Goal: Task Accomplishment & Management: Manage account settings

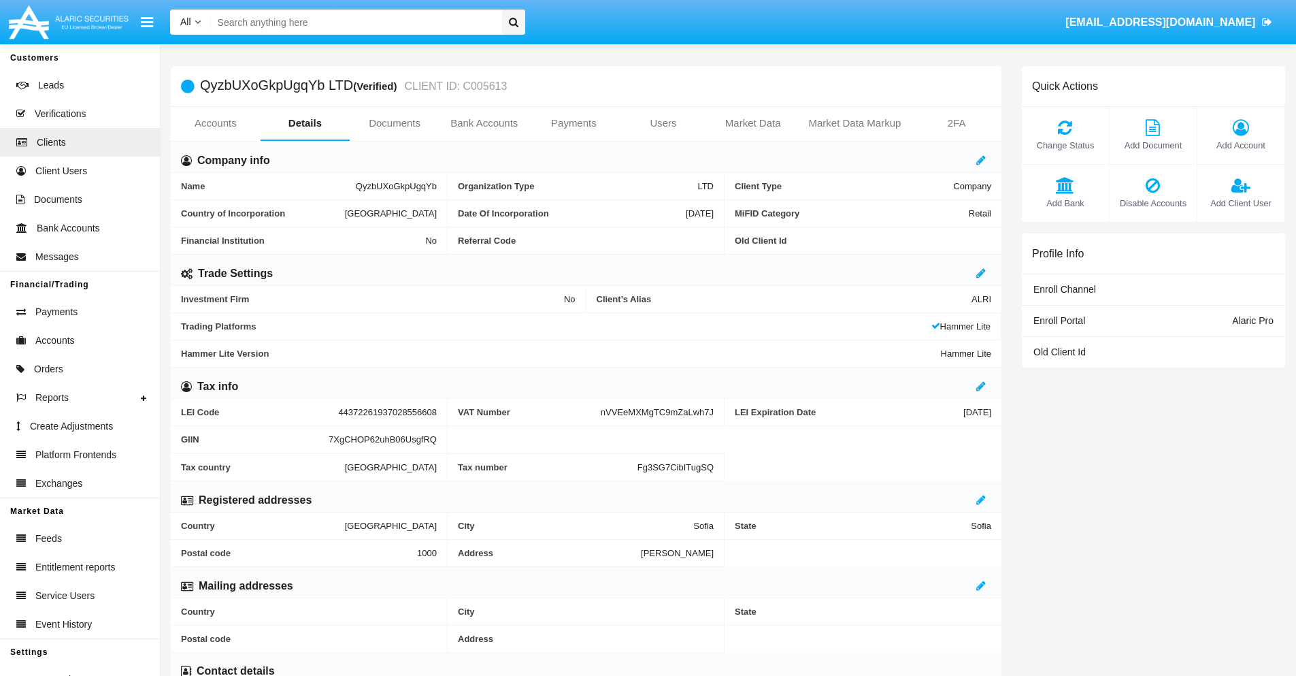
click at [1240, 145] on span "Add Account" at bounding box center [1240, 145] width 73 height 13
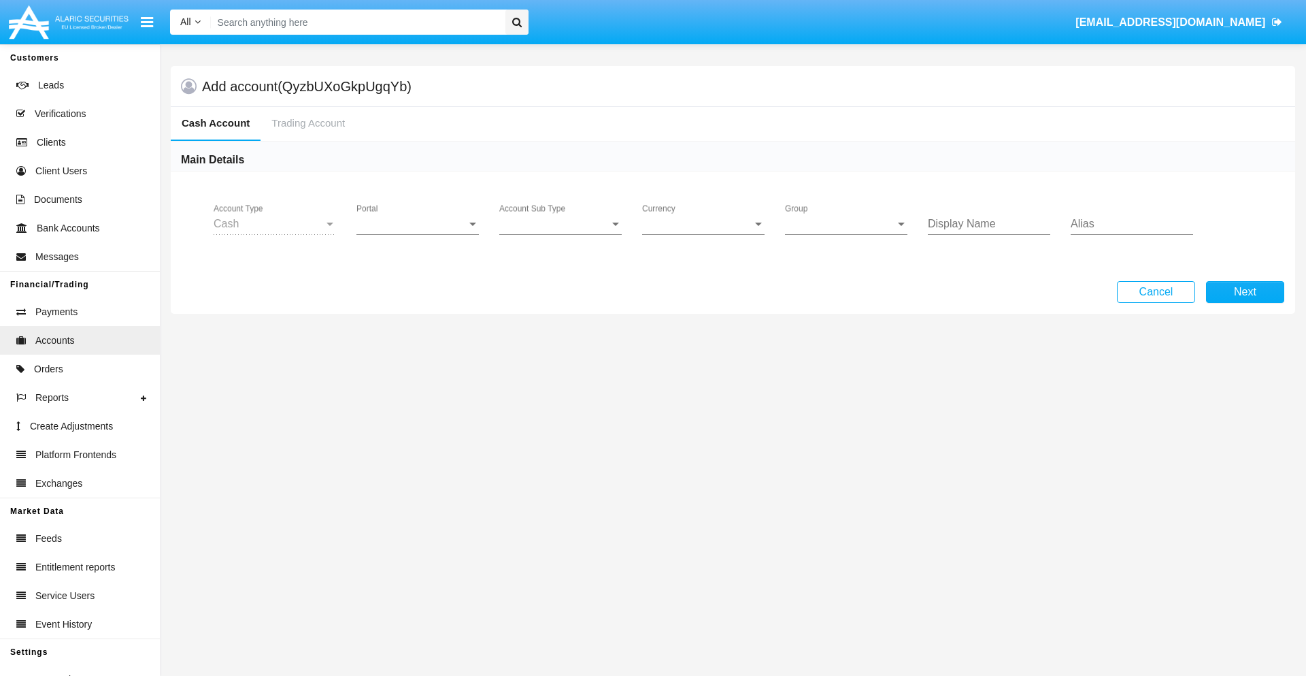
click at [418, 224] on span "Portal" at bounding box center [411, 224] width 110 height 12
click at [419, 234] on span "Alaric Pro" at bounding box center [419, 234] width 126 height 33
click at [561, 224] on span "Account Sub Type" at bounding box center [554, 224] width 110 height 12
click at [561, 234] on span "Trading Cash" at bounding box center [549, 234] width 101 height 33
click at [846, 224] on span "Group" at bounding box center [840, 224] width 110 height 12
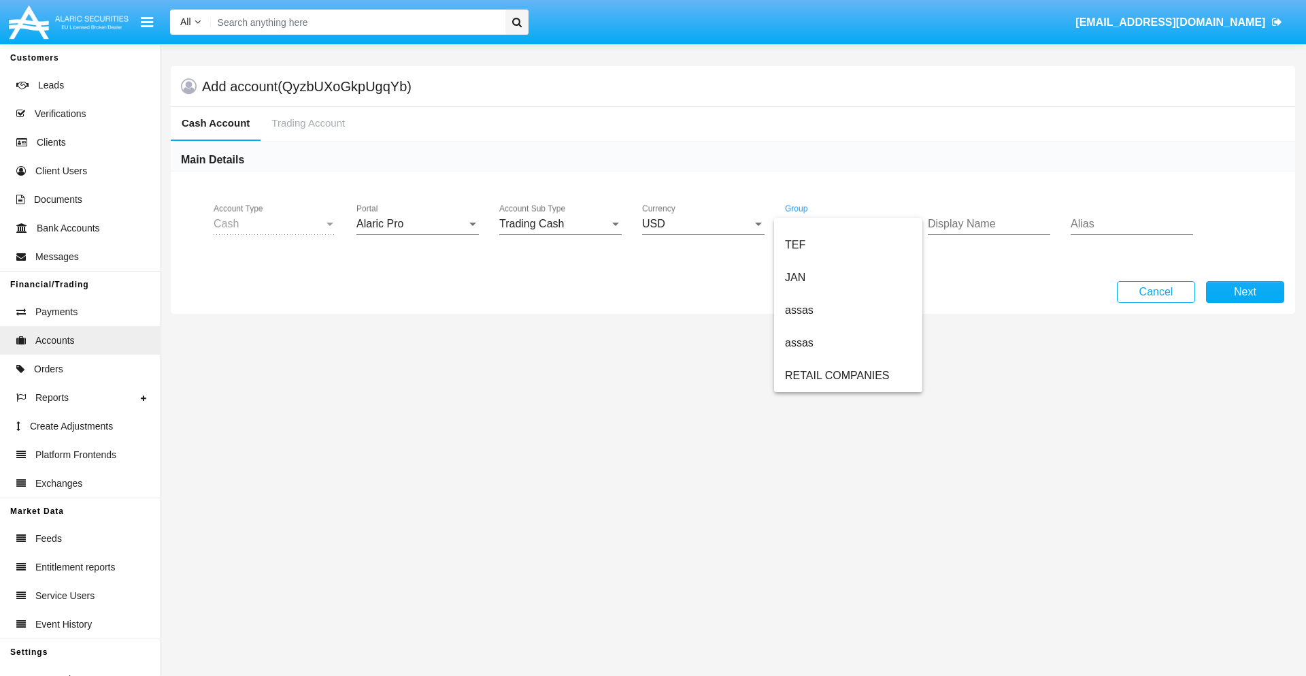
scroll to position [316, 0]
click at [848, 376] on span "ALARIC test" at bounding box center [848, 375] width 127 height 33
type input "indigo"
type input "tan"
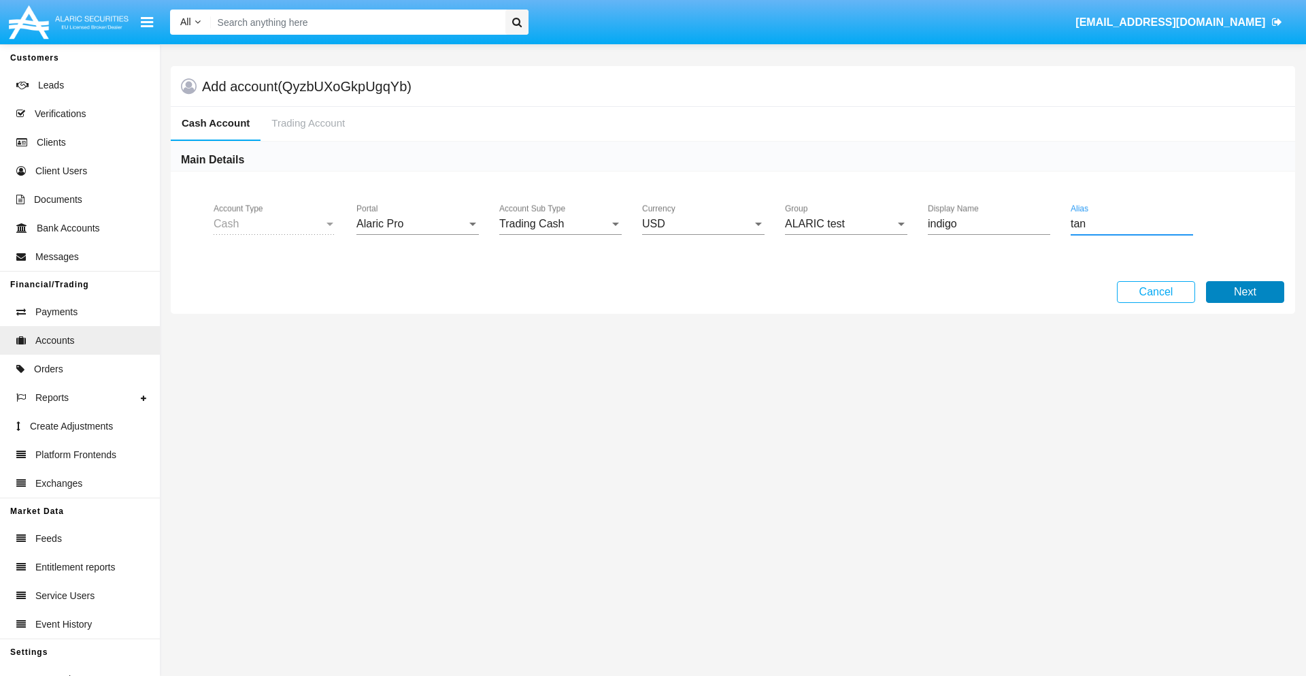
click at [1245, 292] on button "Next" at bounding box center [1245, 292] width 78 height 22
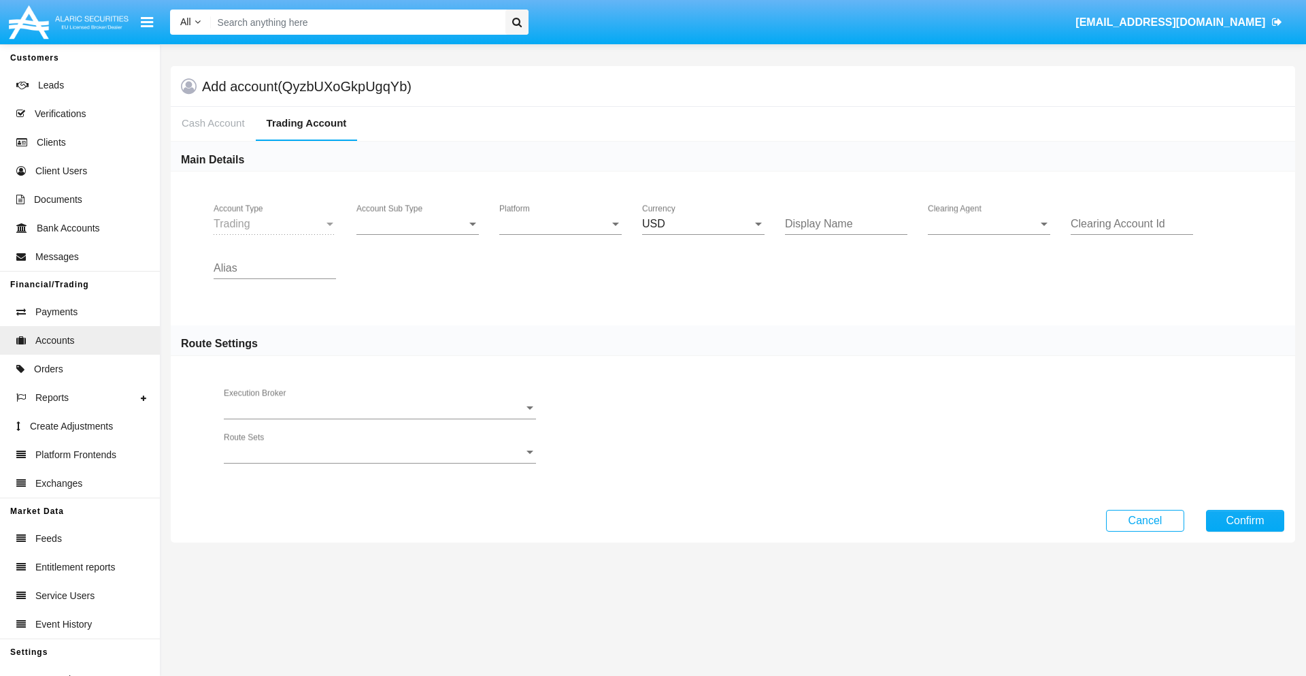
click at [418, 224] on span "Account Sub Type" at bounding box center [411, 224] width 110 height 12
click at [418, 234] on span "Trading" at bounding box center [417, 234] width 122 height 33
click at [561, 224] on span "Platform" at bounding box center [554, 224] width 110 height 12
click at [561, 234] on span "Hammer Lite" at bounding box center [549, 234] width 101 height 33
click at [989, 224] on span "Clearing Agent" at bounding box center [983, 224] width 110 height 12
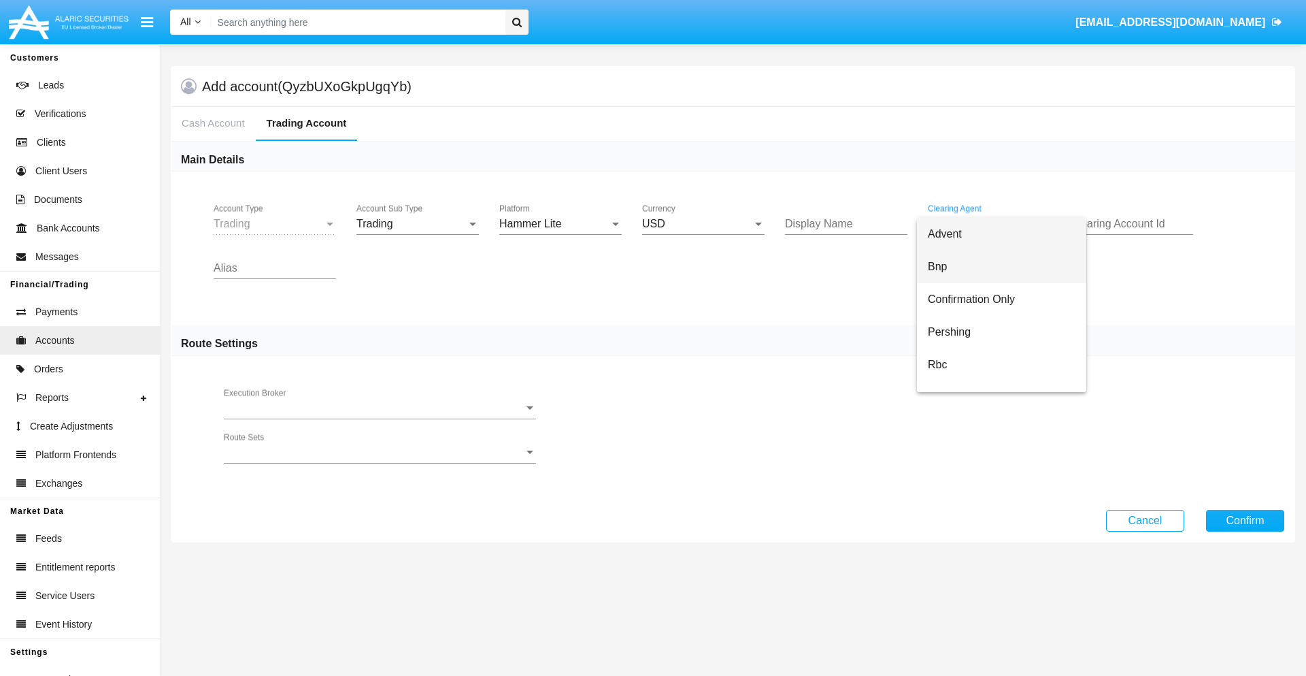
click at [1001, 267] on span "Bnp" at bounding box center [1002, 266] width 148 height 33
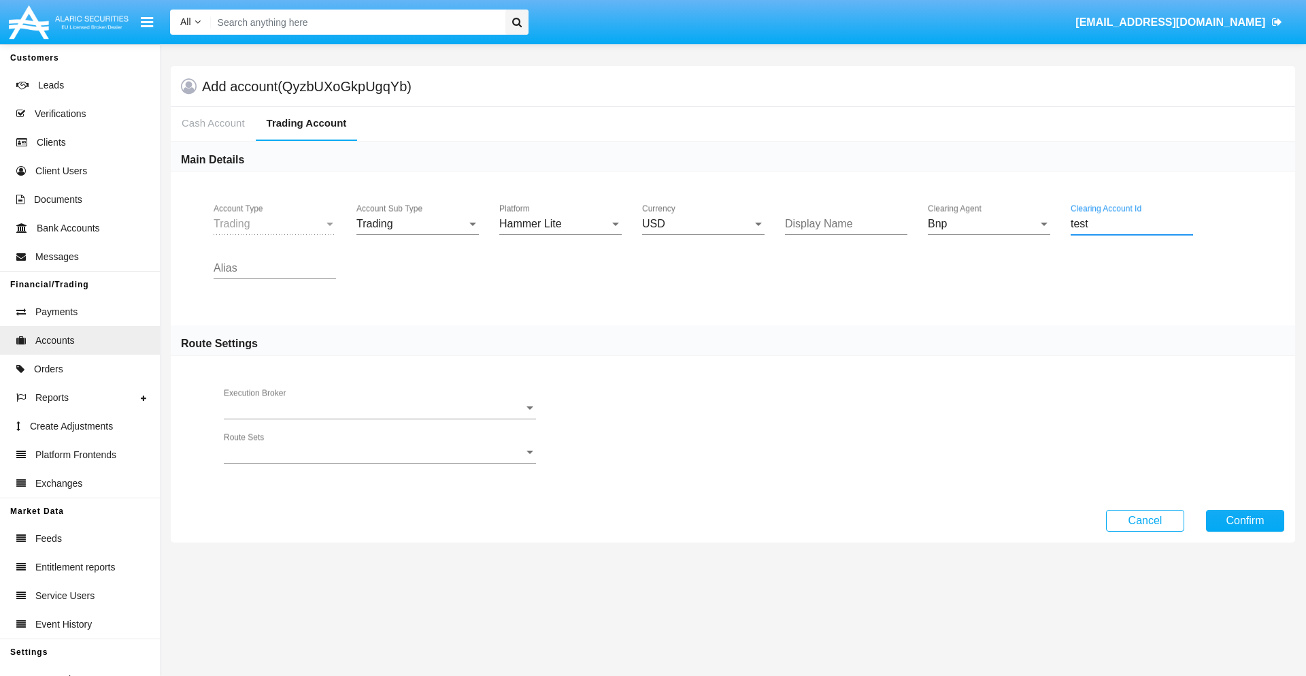
type input "test"
type input "teal"
type input "black"
click at [1245, 520] on button "Confirm" at bounding box center [1245, 521] width 78 height 22
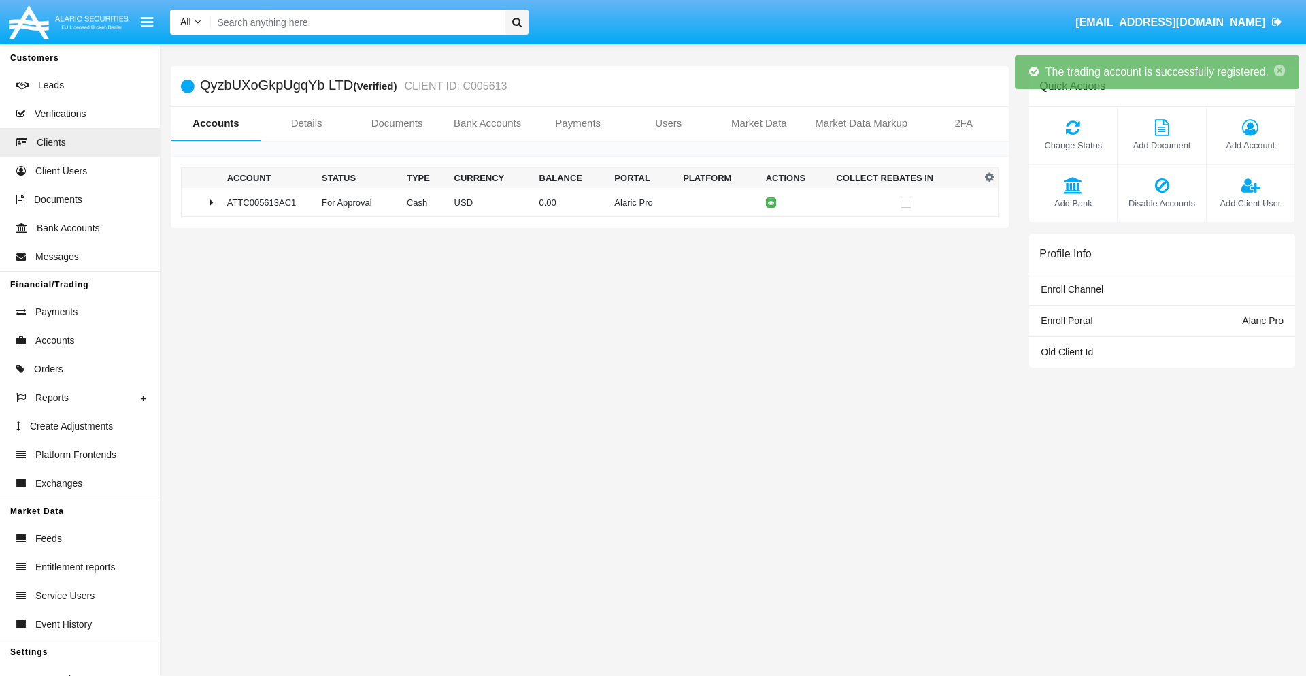
click at [584, 202] on td "0.00" at bounding box center [572, 202] width 76 height 29
click at [771, 202] on icon at bounding box center [774, 202] width 6 height 6
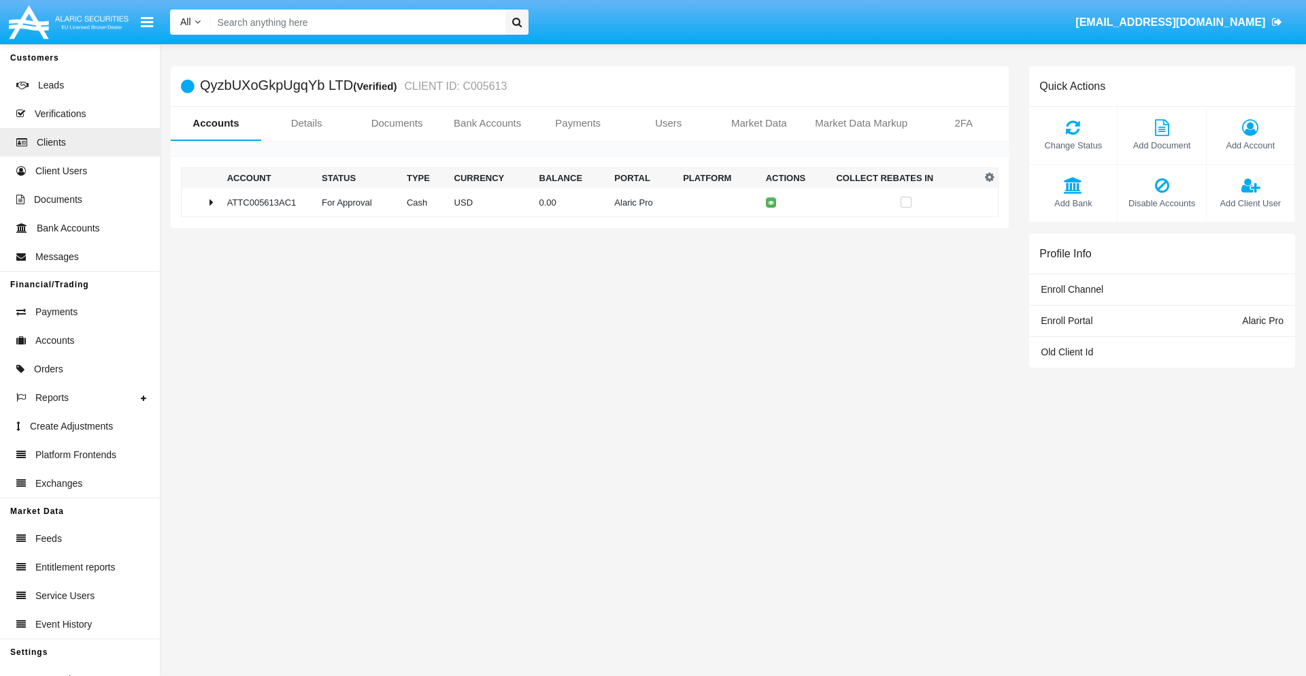
click at [584, 202] on td "0.00" at bounding box center [572, 202] width 76 height 29
click at [771, 231] on icon at bounding box center [774, 231] width 6 height 6
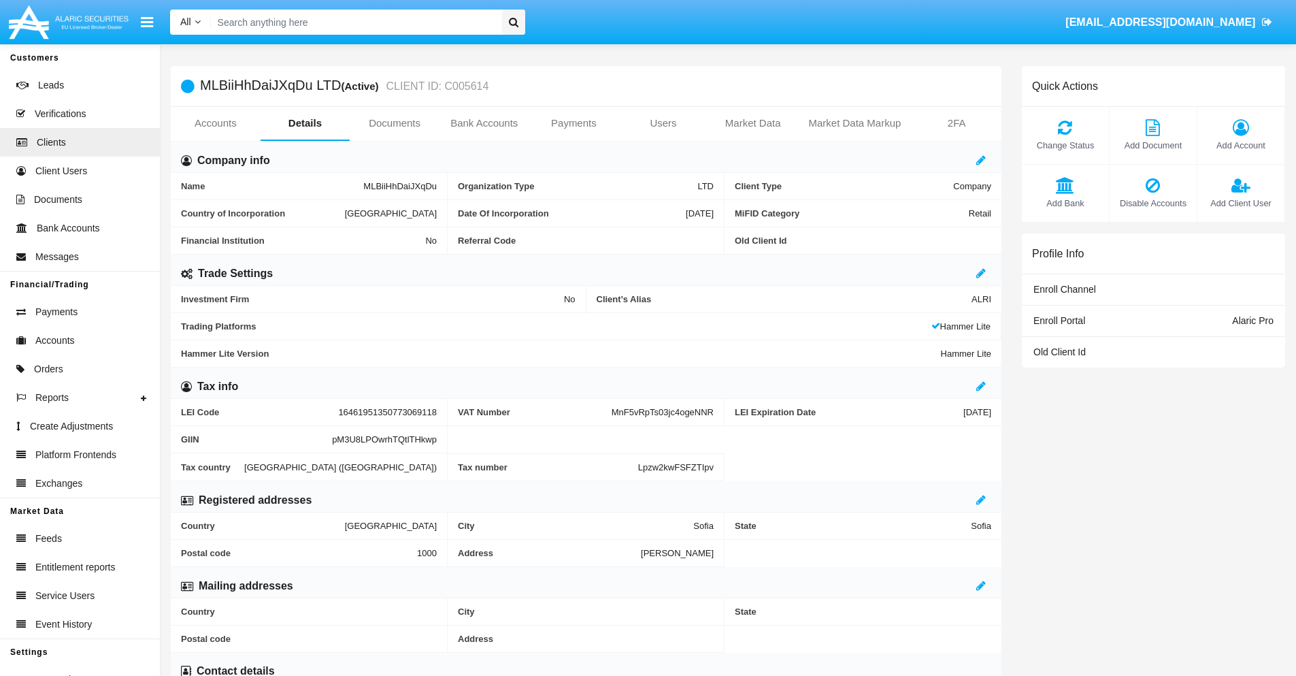
click at [215, 123] on link "Accounts" at bounding box center [216, 123] width 90 height 33
click at [1240, 145] on span "Add Account" at bounding box center [1240, 145] width 73 height 13
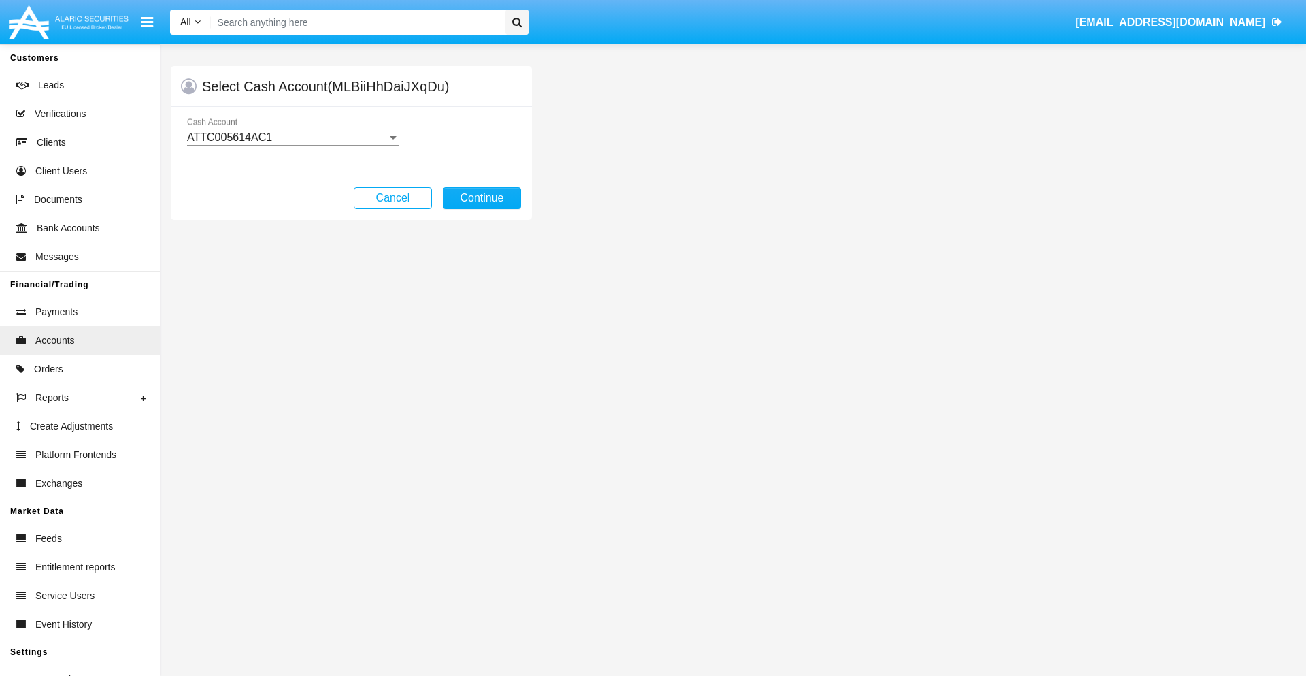
click at [293, 137] on div "ATTC005614AC1" at bounding box center [287, 137] width 200 height 12
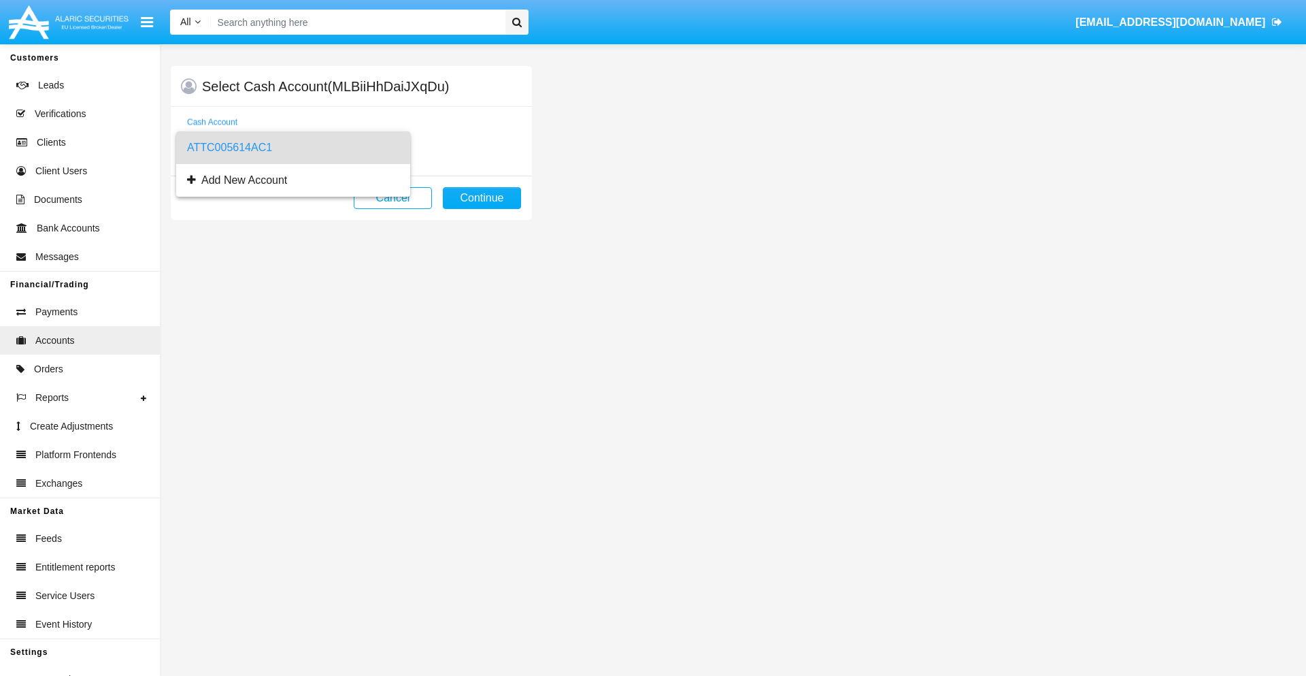
click at [293, 148] on span "ATTC005614AC1" at bounding box center [293, 147] width 212 height 33
click at [482, 198] on button "Continue" at bounding box center [482, 198] width 78 height 22
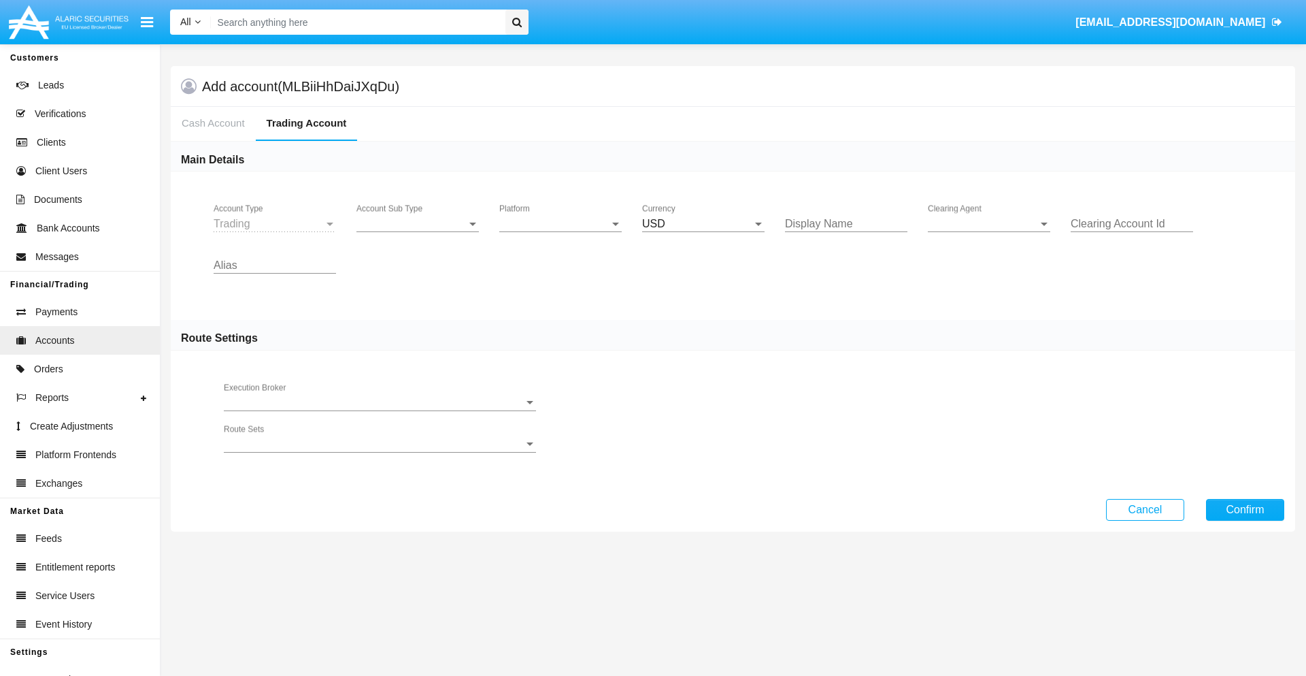
click at [418, 224] on span "Account Sub Type" at bounding box center [411, 224] width 110 height 12
click at [418, 234] on span "Trading" at bounding box center [417, 234] width 122 height 33
click at [561, 224] on span "Platform" at bounding box center [554, 224] width 110 height 12
click at [561, 234] on span "Hammer Lite" at bounding box center [549, 234] width 101 height 33
click at [989, 224] on span "Clearing Agent" at bounding box center [983, 224] width 110 height 12
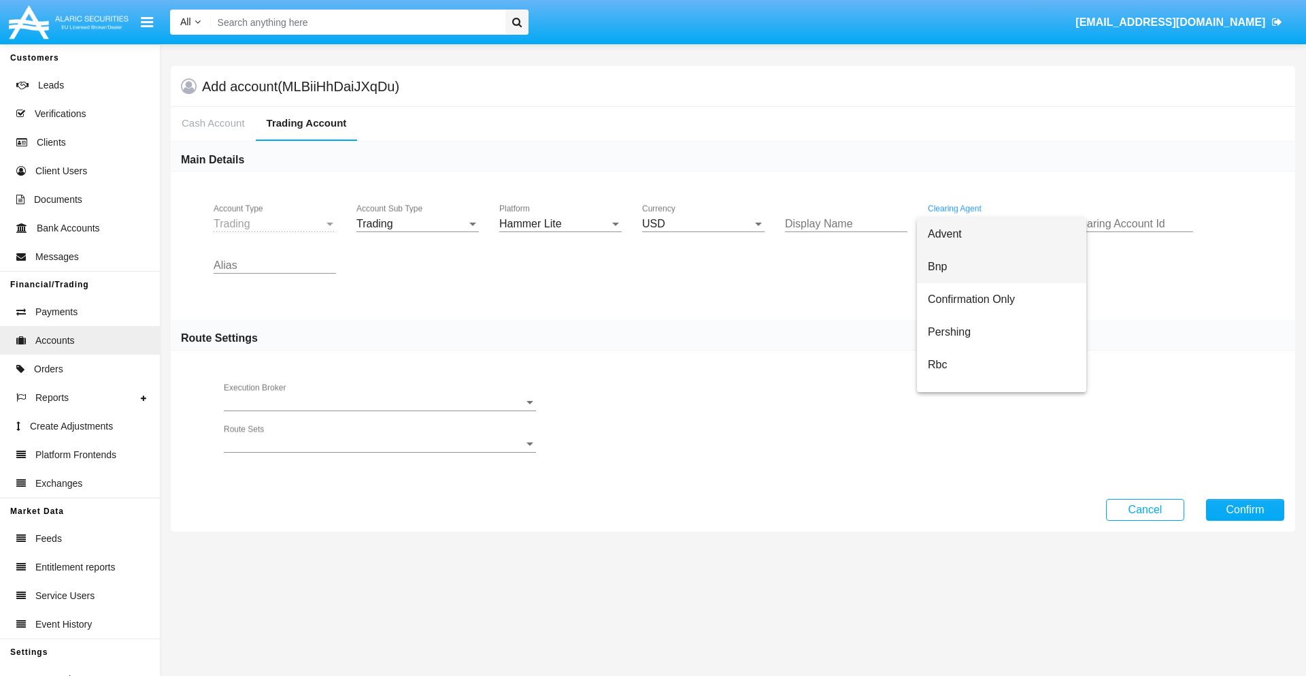
click at [1001, 267] on span "Bnp" at bounding box center [1002, 266] width 148 height 33
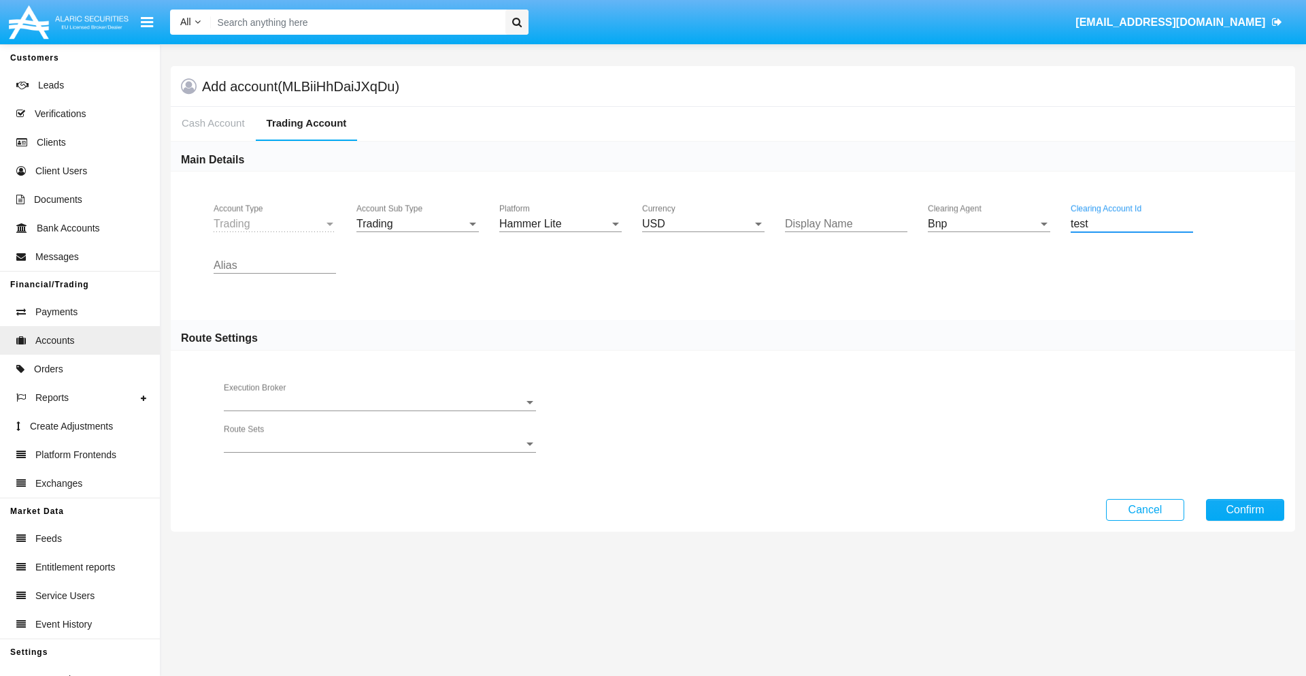
type input "test"
type input "orchid"
type input "lavender"
click at [1245, 509] on button "Confirm" at bounding box center [1245, 510] width 78 height 22
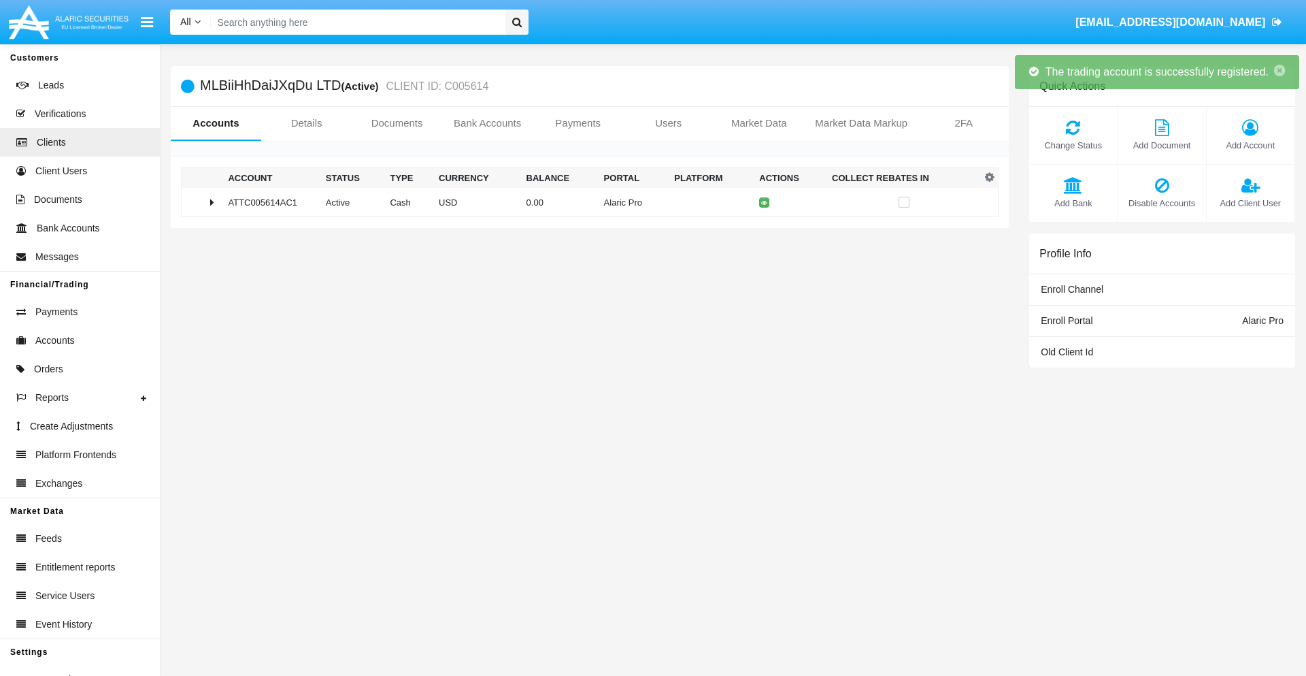
click at [584, 202] on td "0.00" at bounding box center [560, 202] width 78 height 29
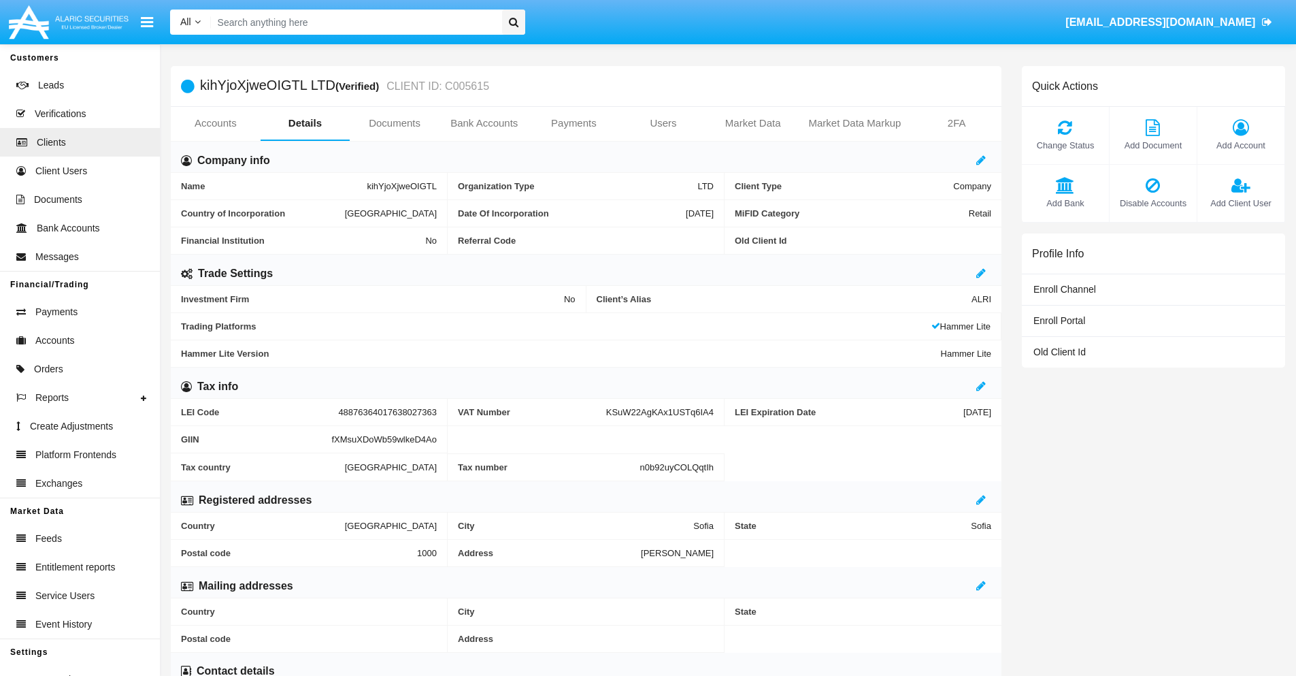
click at [215, 123] on link "Accounts" at bounding box center [216, 123] width 90 height 33
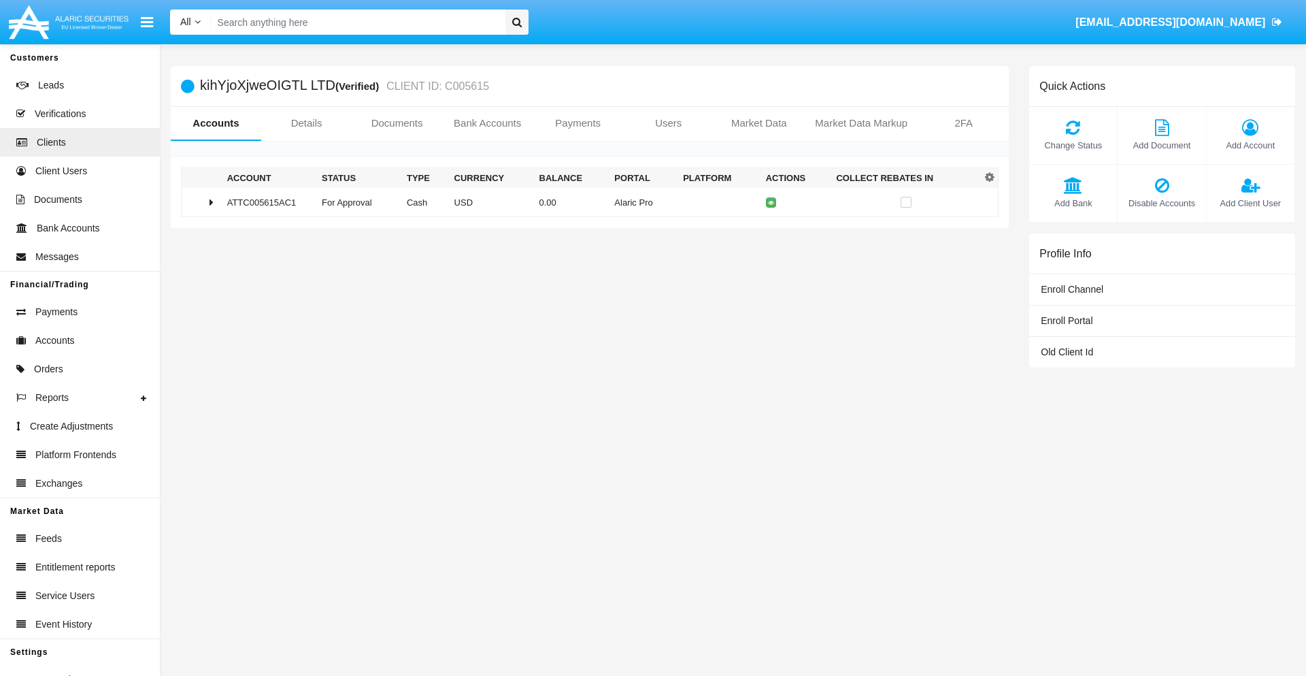
click at [1073, 145] on span "Change Status" at bounding box center [1073, 145] width 74 height 13
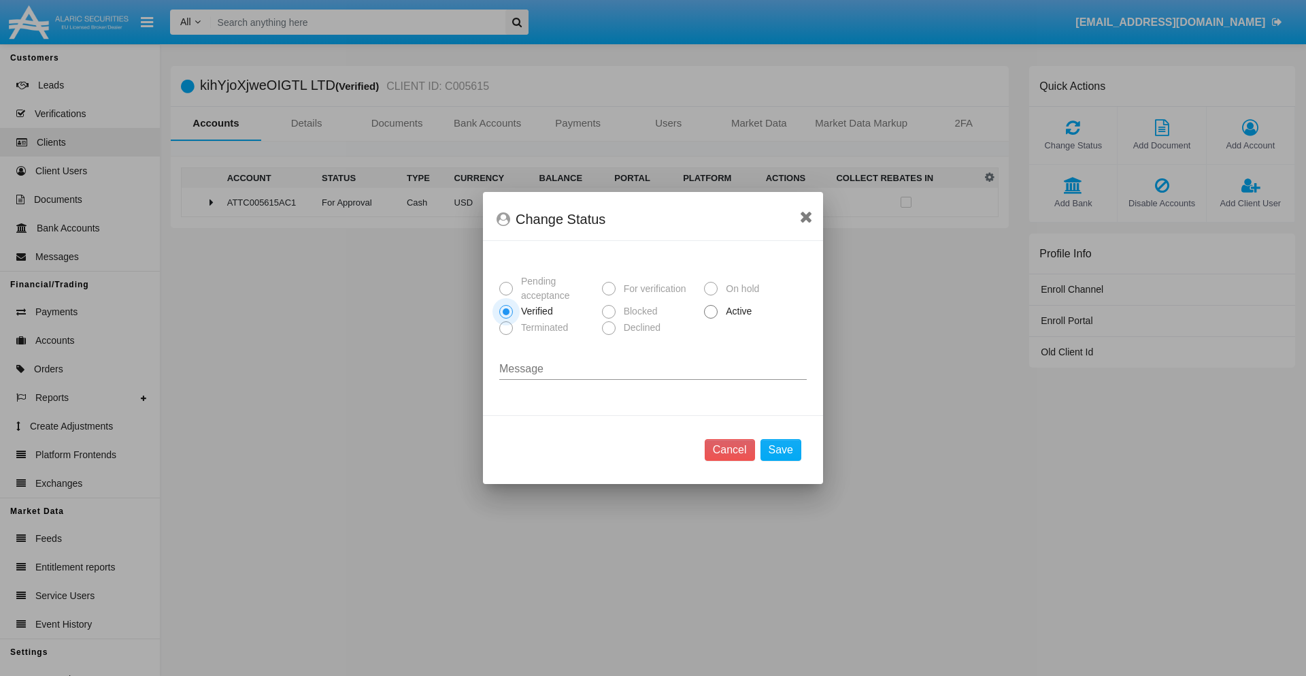
click at [736, 311] on span "Active" at bounding box center [736, 311] width 37 height 14
click at [711, 318] on input "Active" at bounding box center [710, 318] width 1 height 1
radio input "true"
click at [780, 450] on button "Save" at bounding box center [781, 450] width 41 height 22
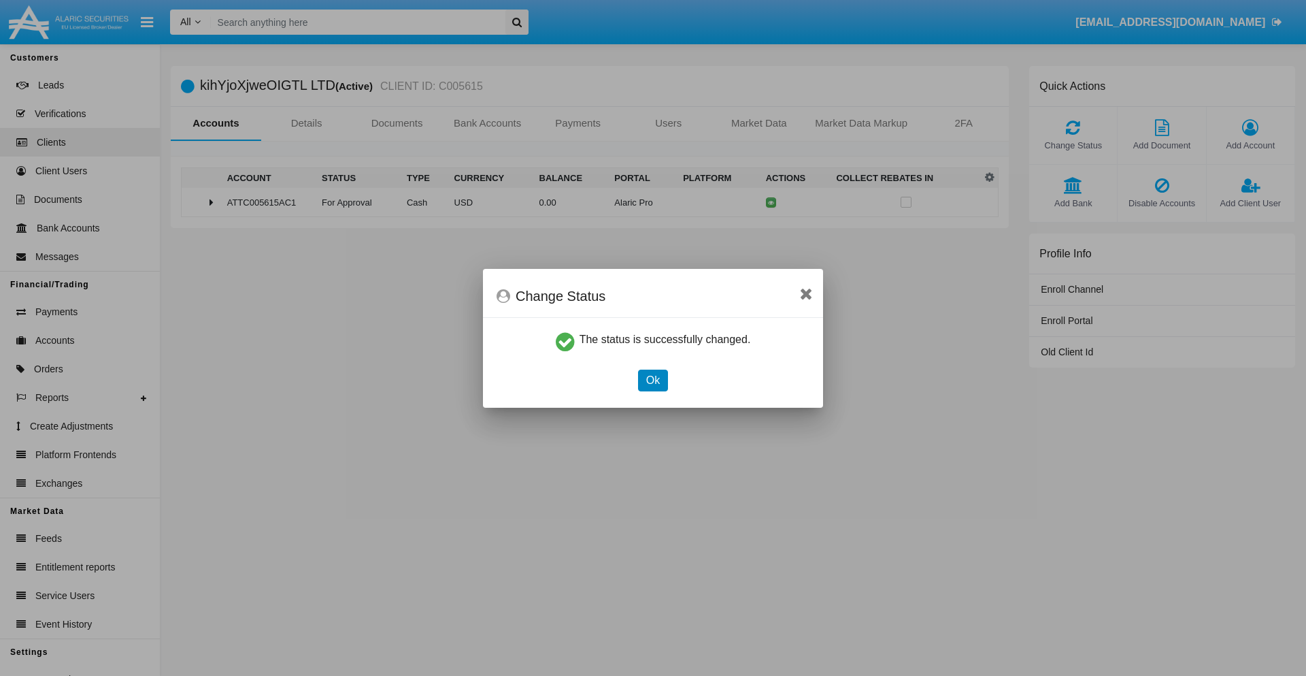
click at [652, 380] on button "Ok" at bounding box center [653, 380] width 30 height 22
